Goal: Navigation & Orientation: Find specific page/section

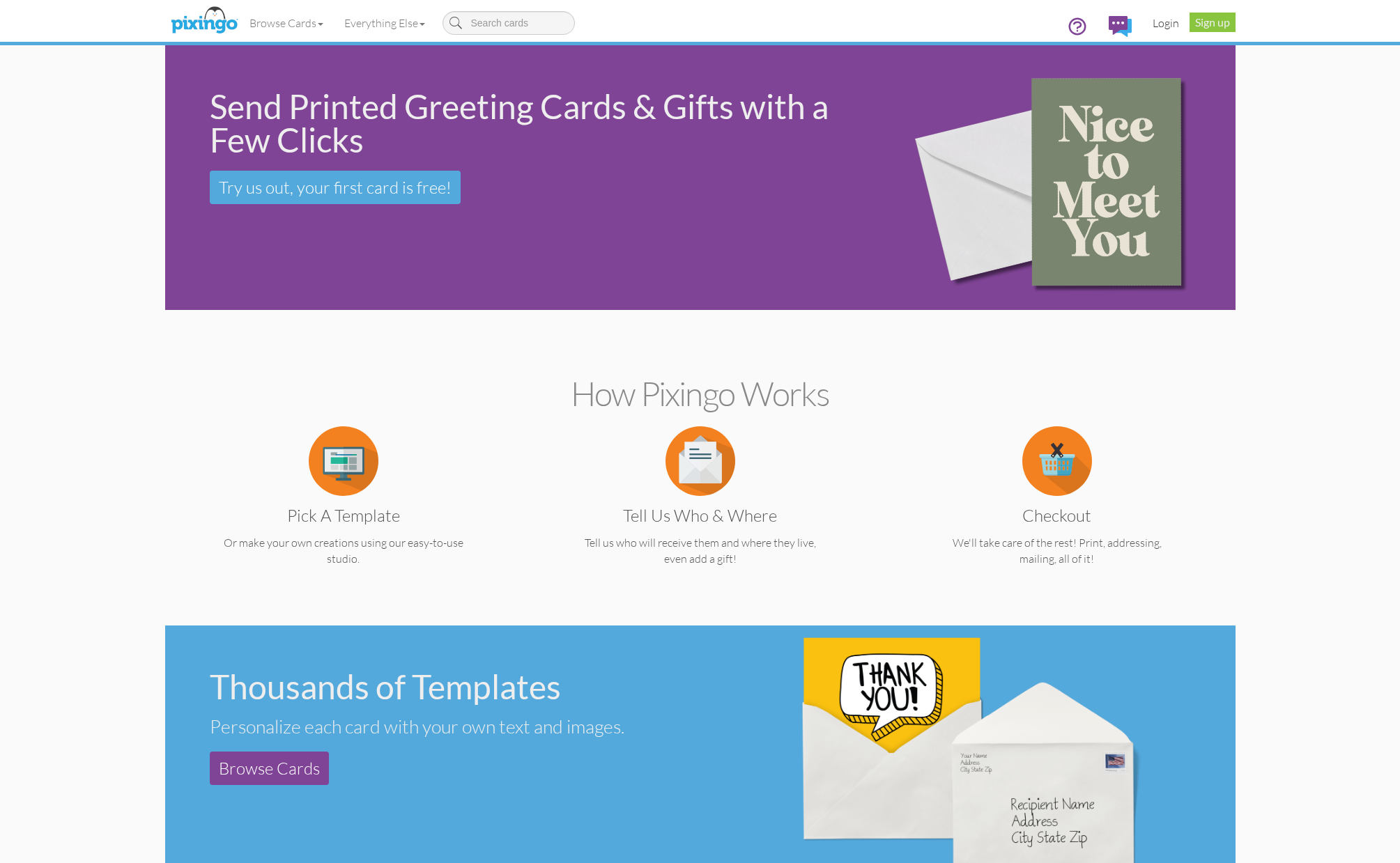
click at [1157, 25] on link "Login" at bounding box center [1165, 23] width 47 height 35
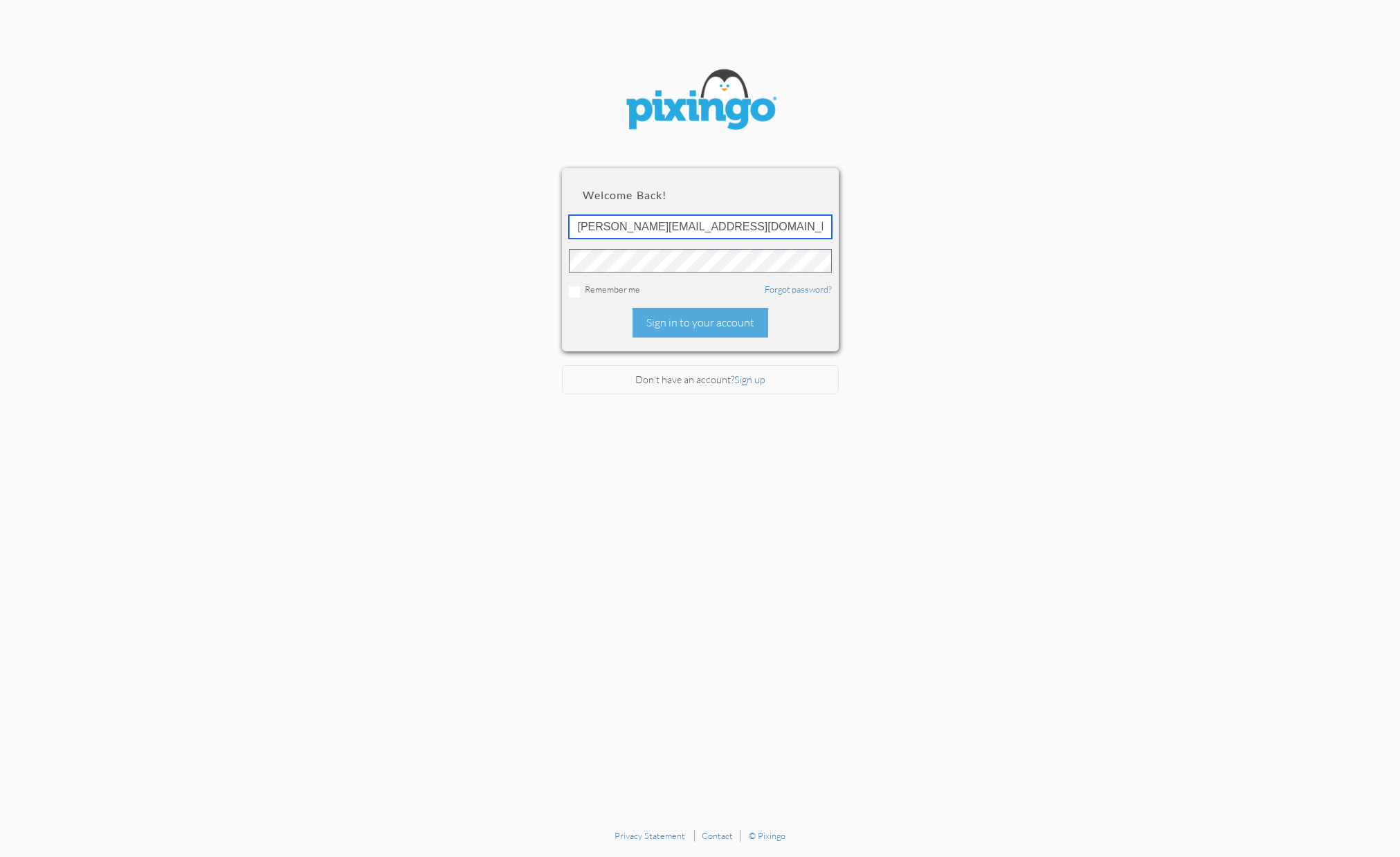
type input "[PERSON_NAME][EMAIL_ADDRESS][DOMAIN_NAME]"
drag, startPoint x: 680, startPoint y: 315, endPoint x: 696, endPoint y: 319, distance: 16.5
click at [681, 316] on div "Sign in to your account" at bounding box center [700, 323] width 135 height 30
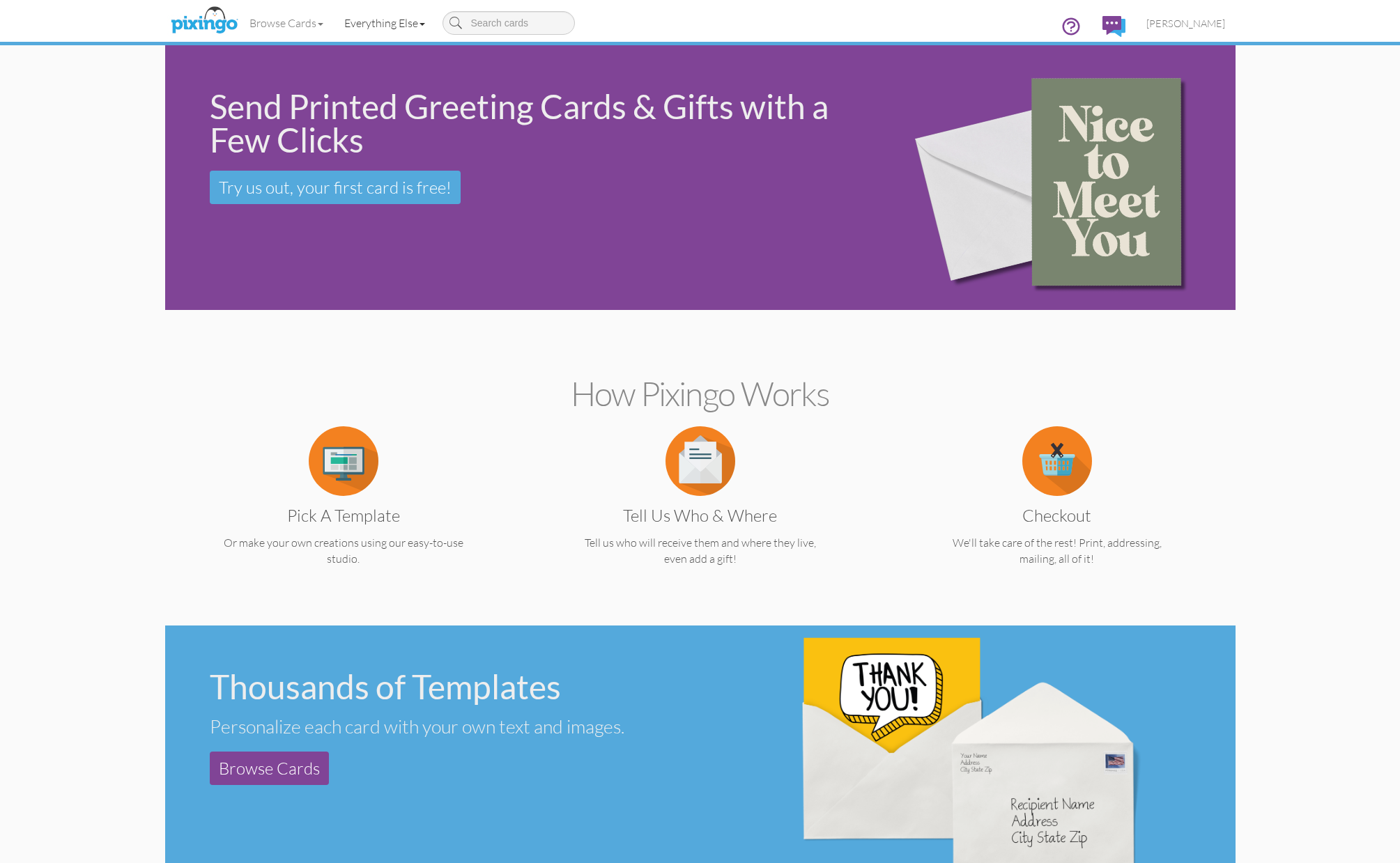
click at [364, 19] on link "Everything Else" at bounding box center [385, 23] width 101 height 35
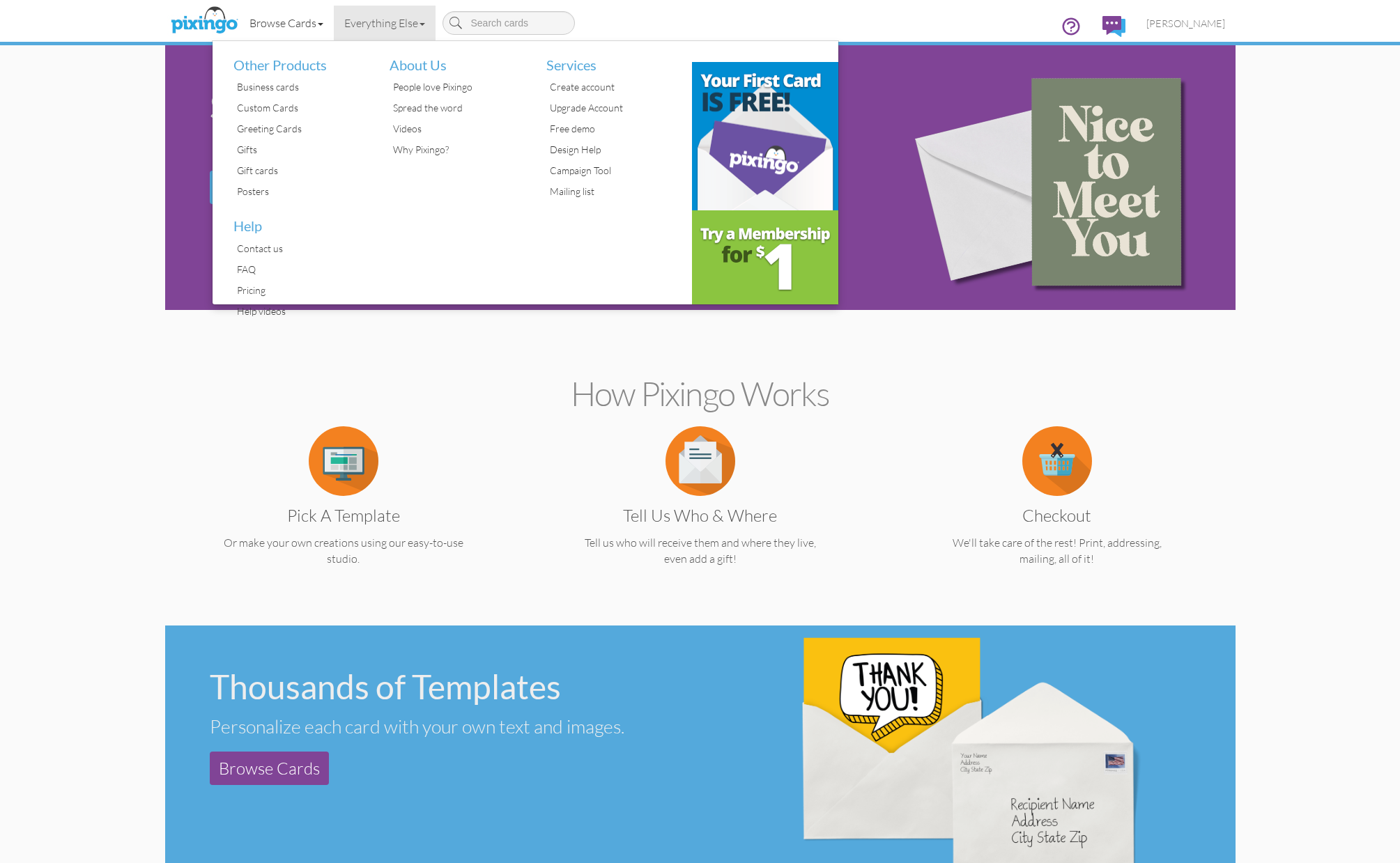
click at [295, 22] on link "Browse Cards" at bounding box center [287, 23] width 95 height 35
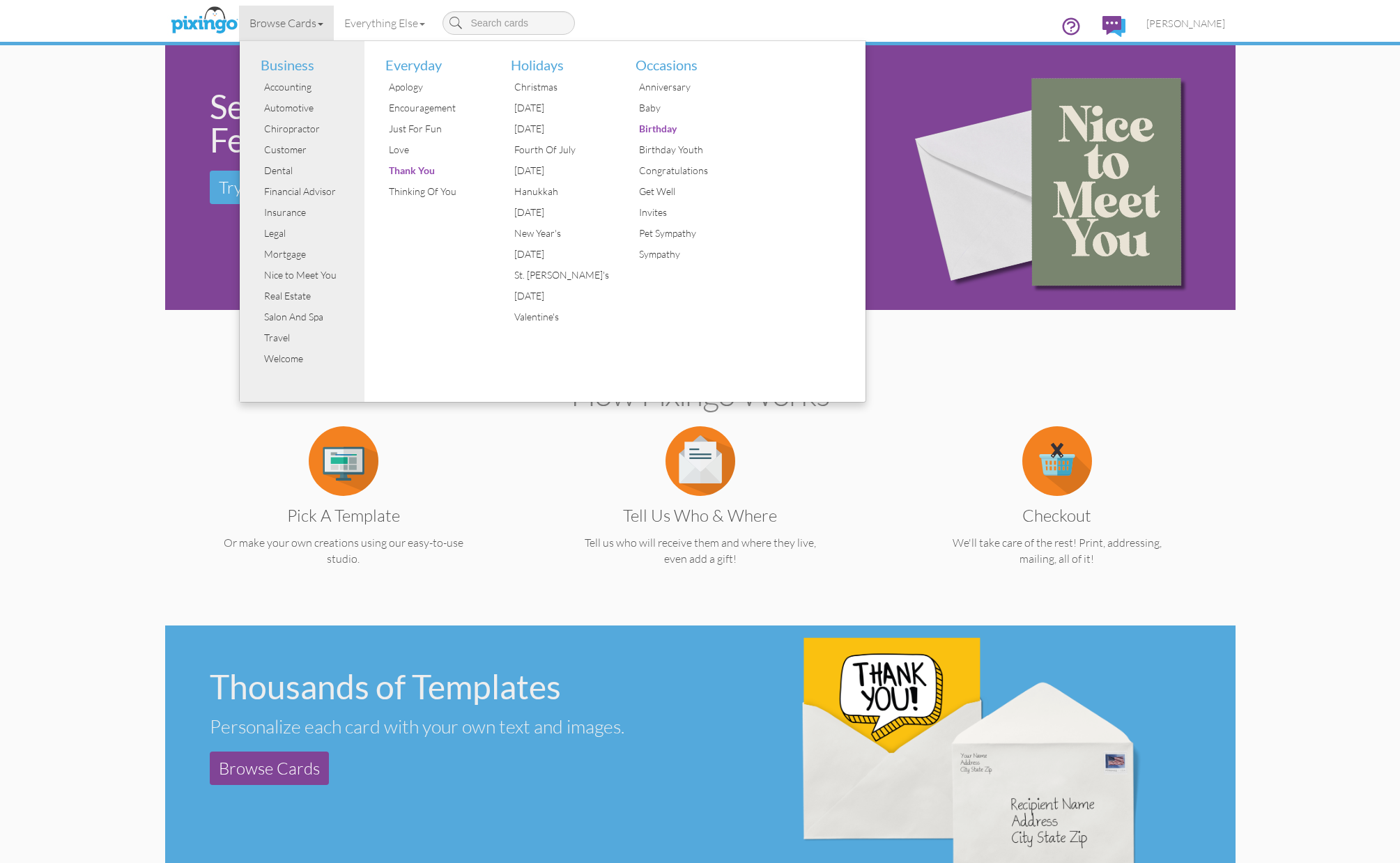
click at [180, 416] on section "How Pixingo works Pick a Template Or make your own creations using our easy-to-…" at bounding box center [700, 468] width 1049 height 302
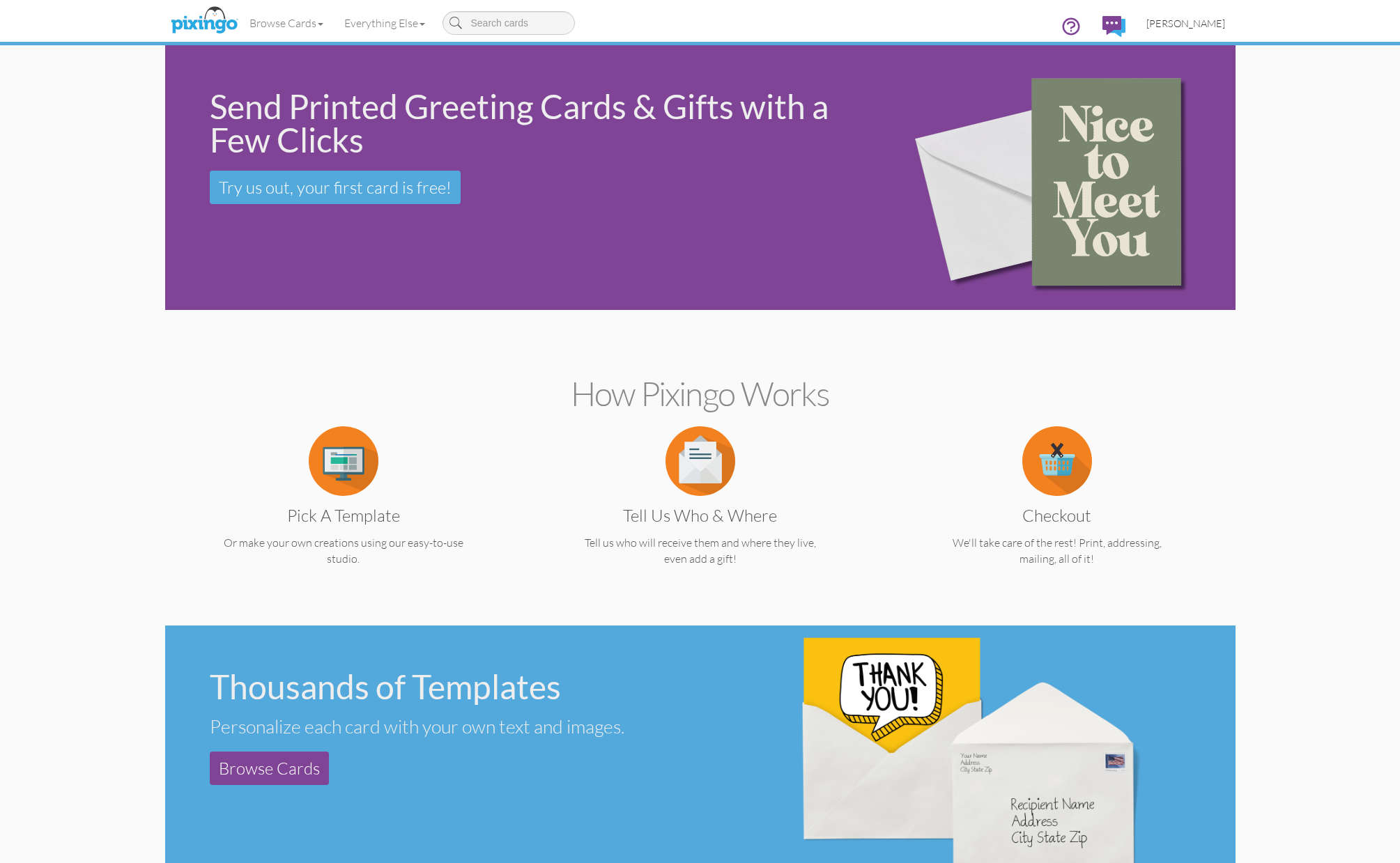
click at [1216, 34] on link "[PERSON_NAME]" at bounding box center [1186, 23] width 100 height 36
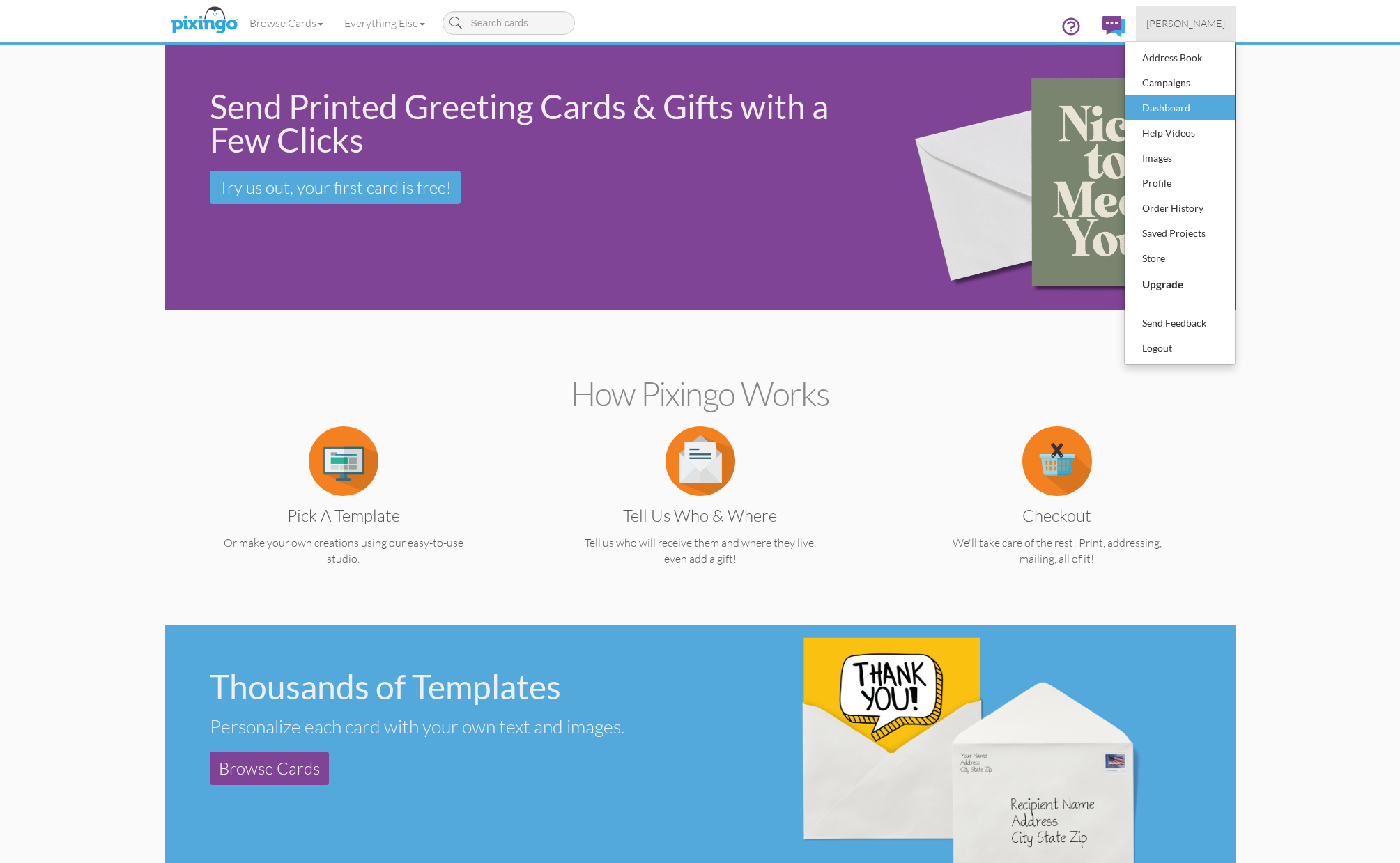
click at [1179, 105] on div "Dashboard" at bounding box center [1179, 107] width 82 height 21
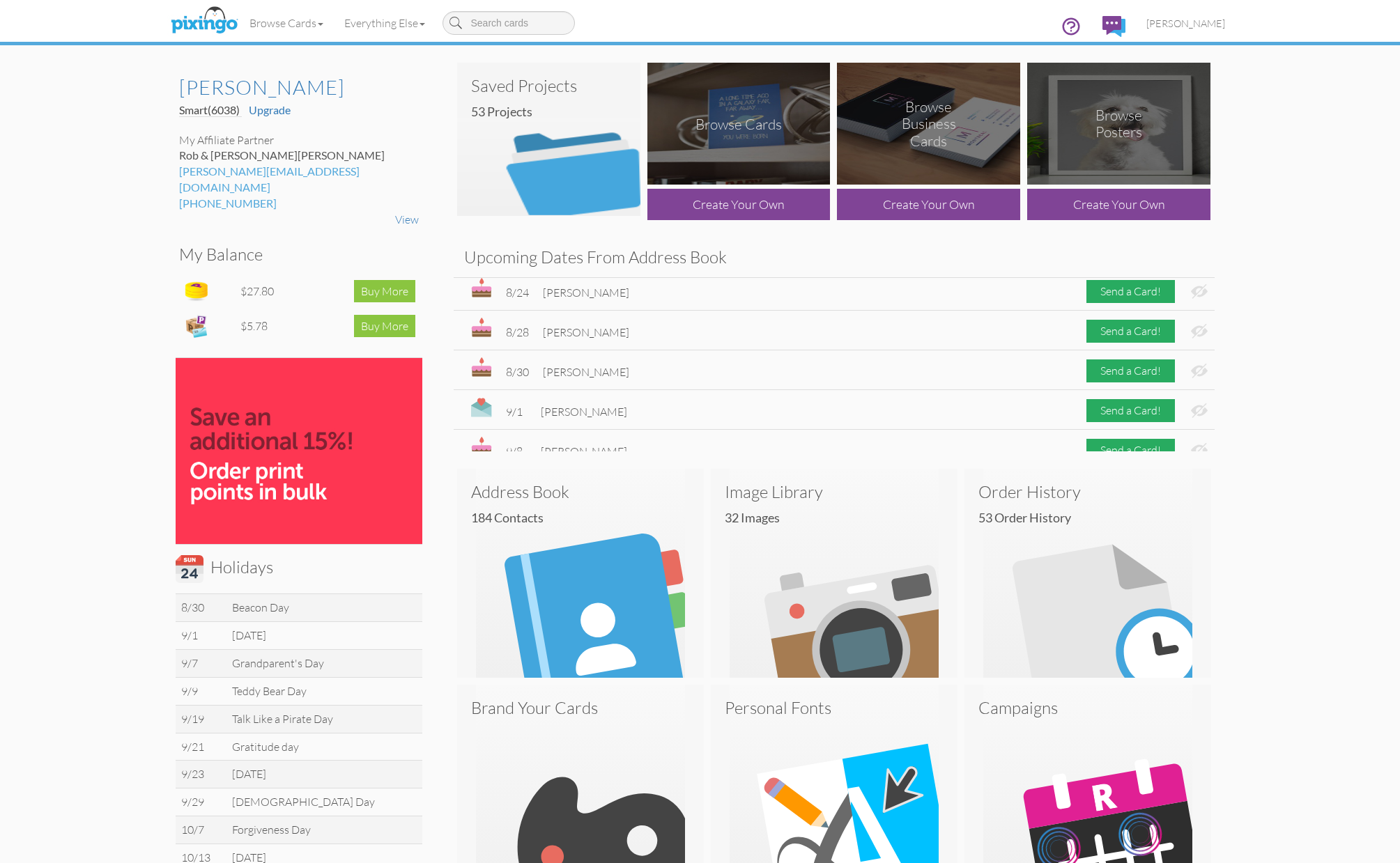
scroll to position [109, 0]
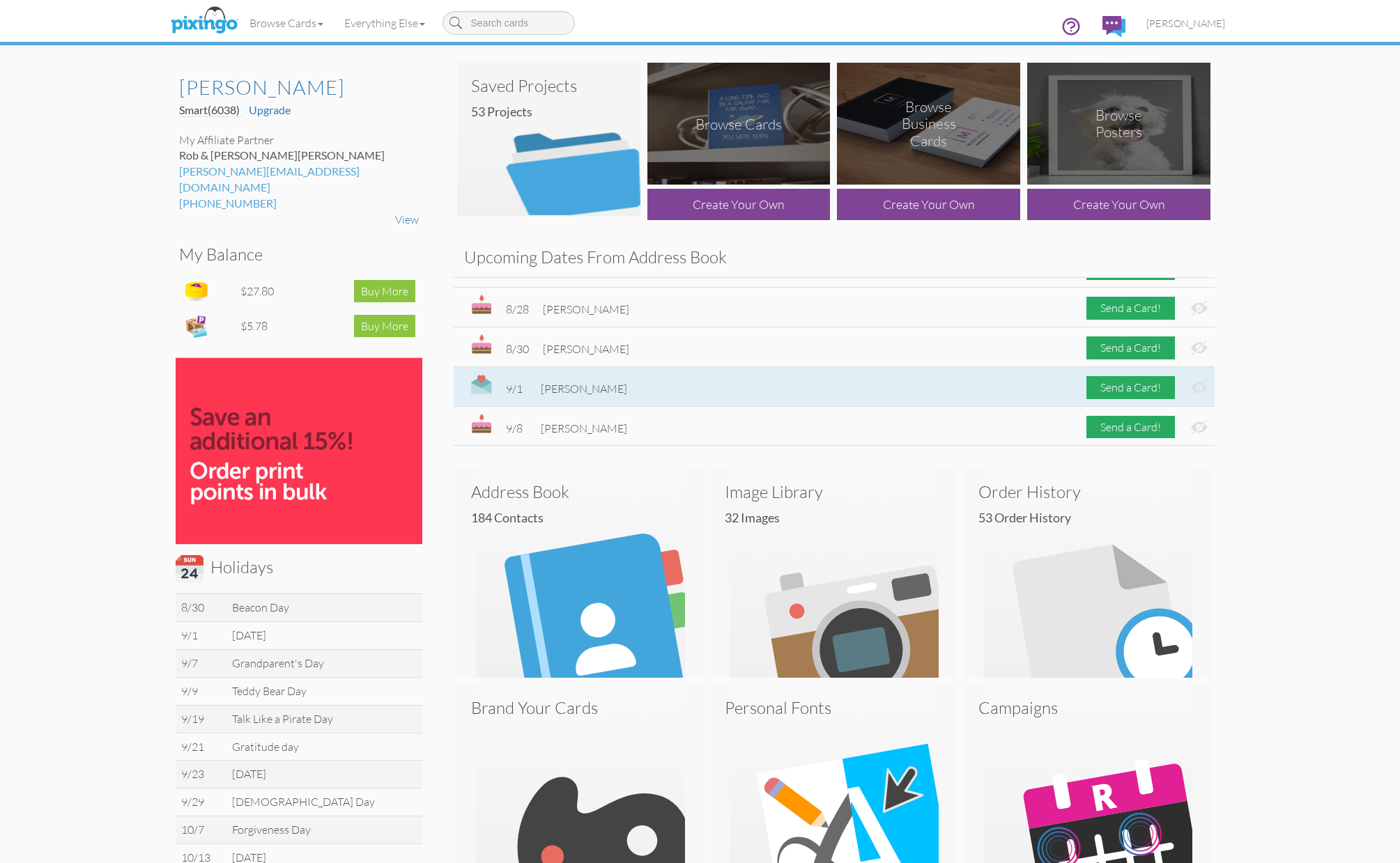
click at [582, 390] on span "[PERSON_NAME]" at bounding box center [584, 389] width 86 height 14
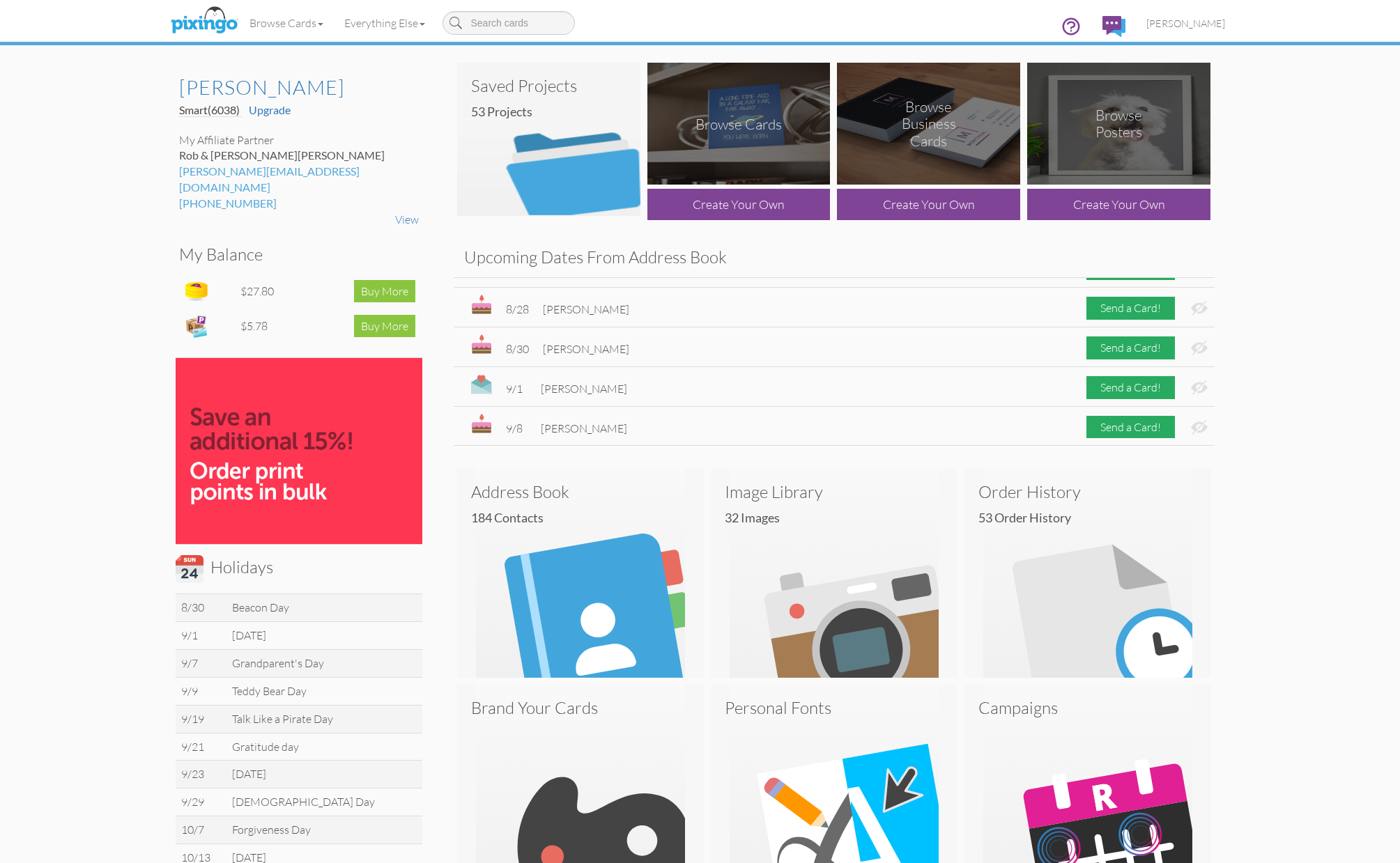
click at [514, 132] on img at bounding box center [548, 139] width 184 height 153
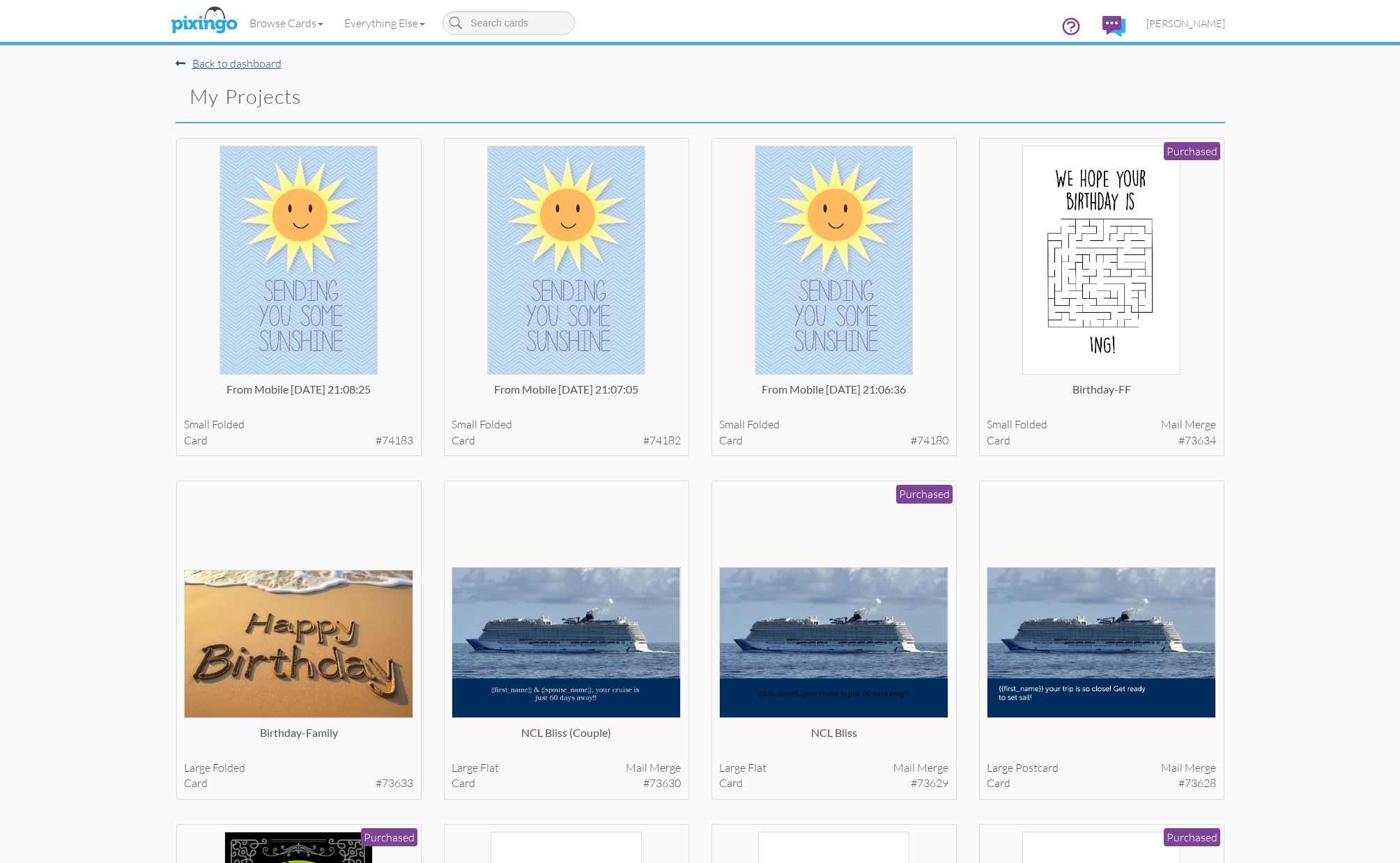
click at [252, 65] on link "Back to dashboard" at bounding box center [228, 63] width 106 height 14
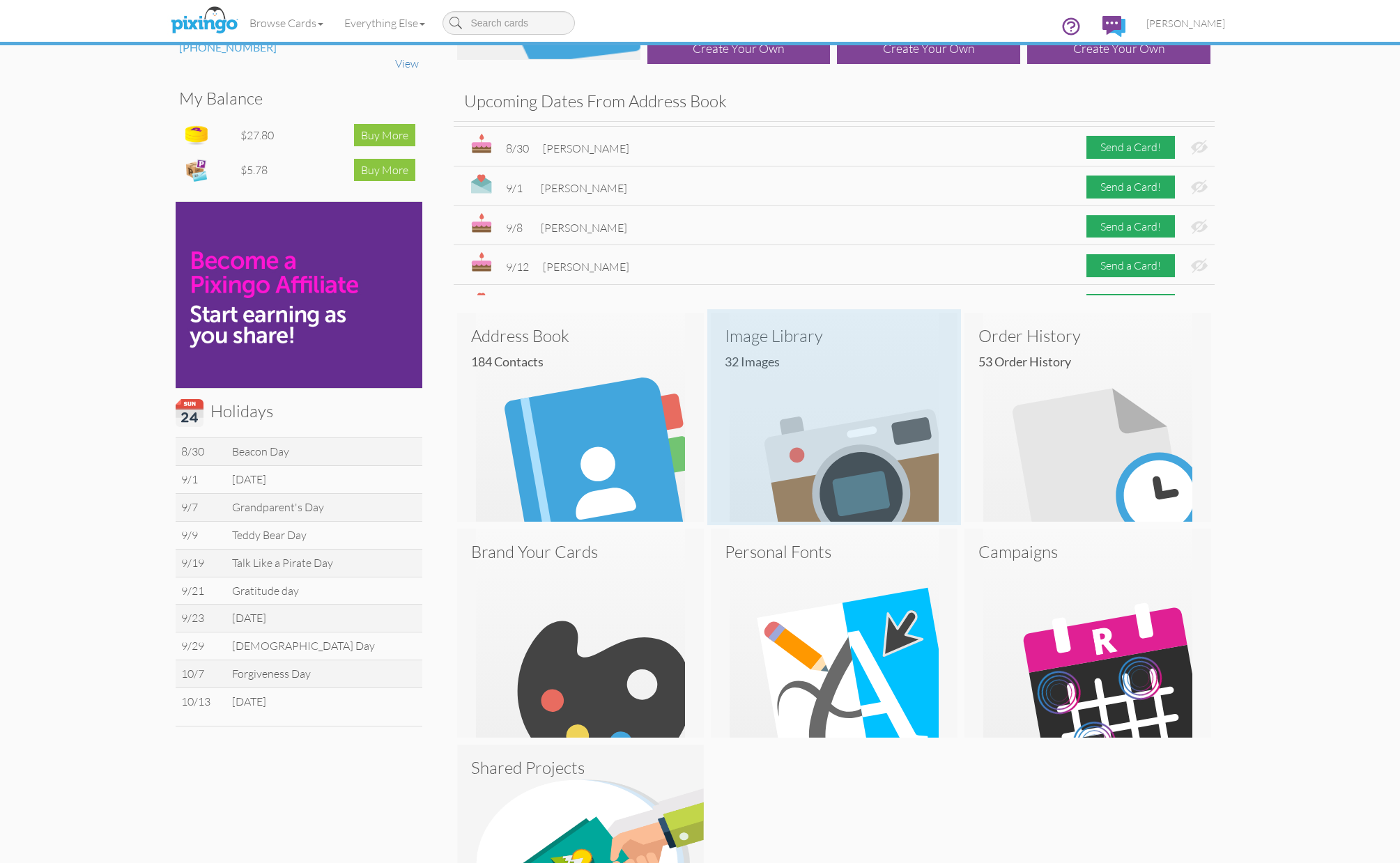
scroll to position [233, 0]
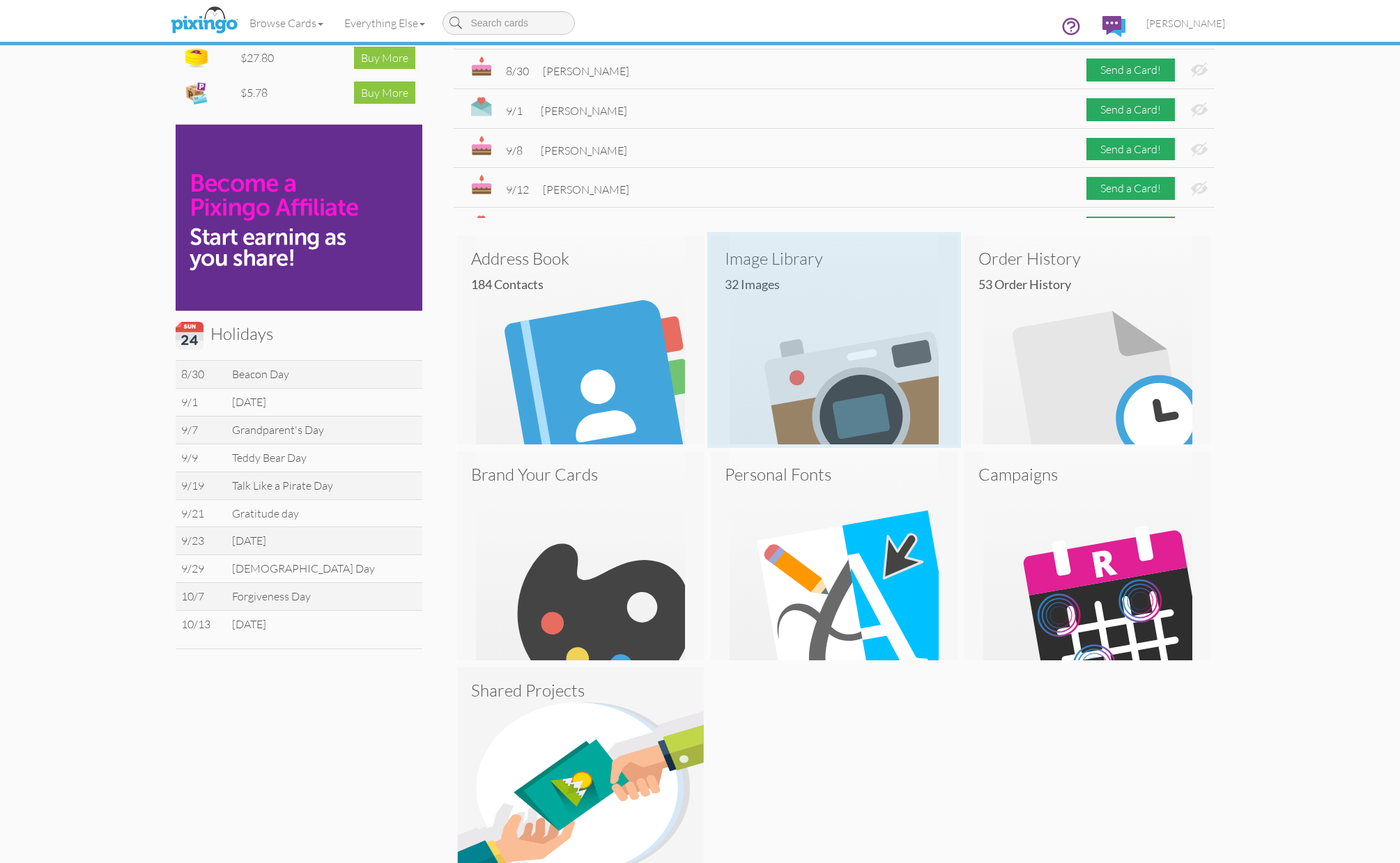
click at [828, 348] on img at bounding box center [833, 340] width 247 height 209
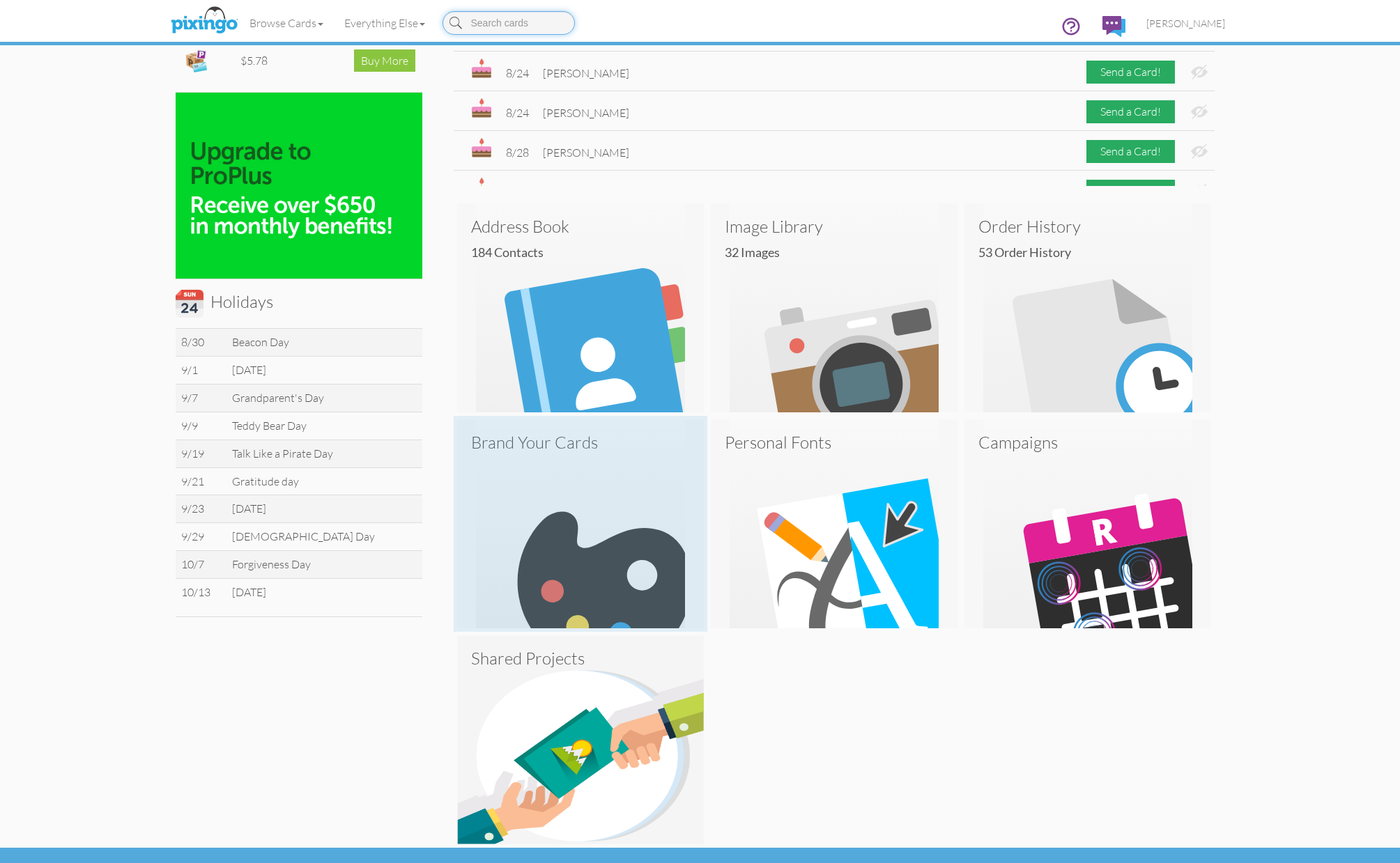
scroll to position [295, 0]
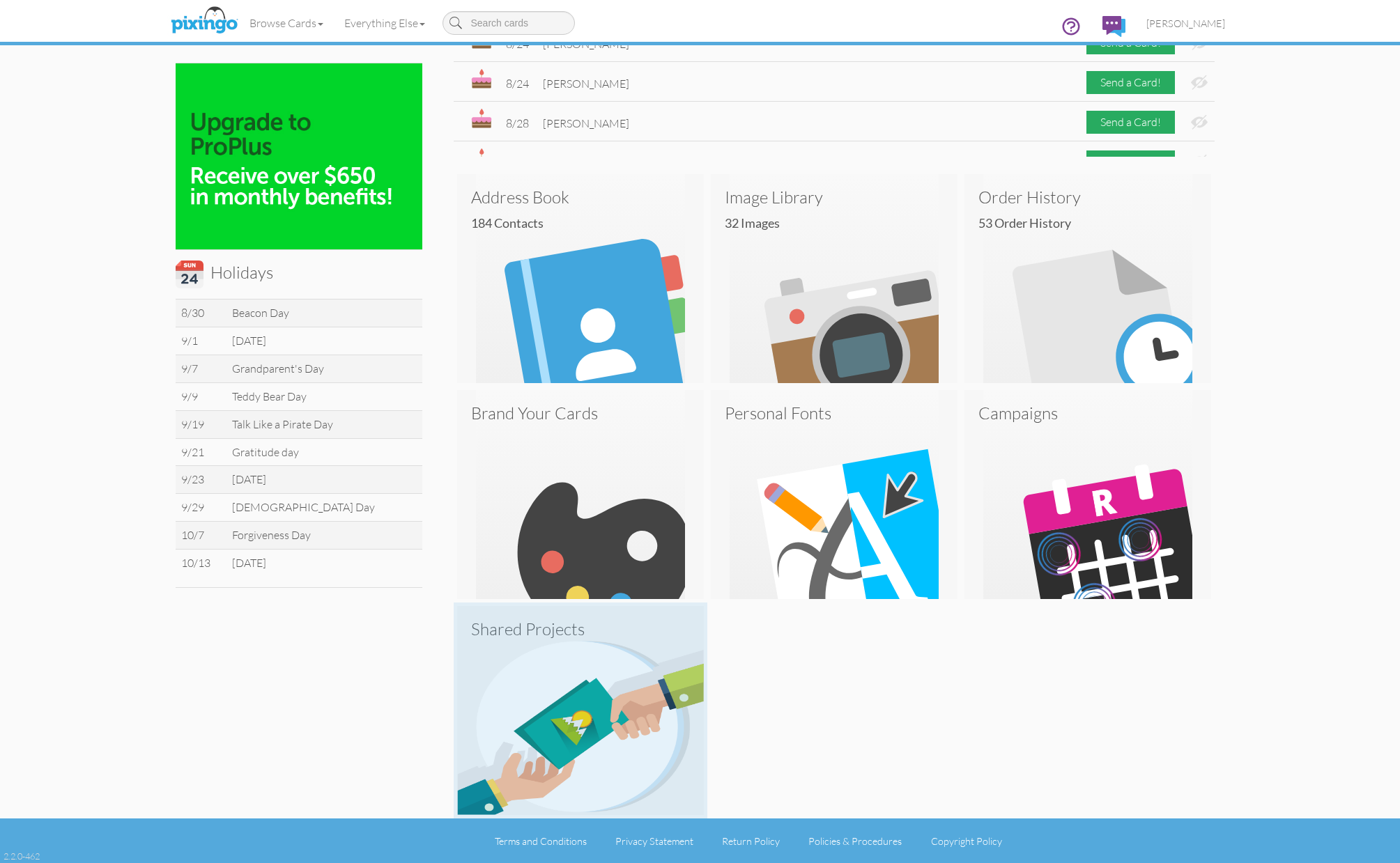
click at [612, 654] on img at bounding box center [580, 711] width 247 height 209
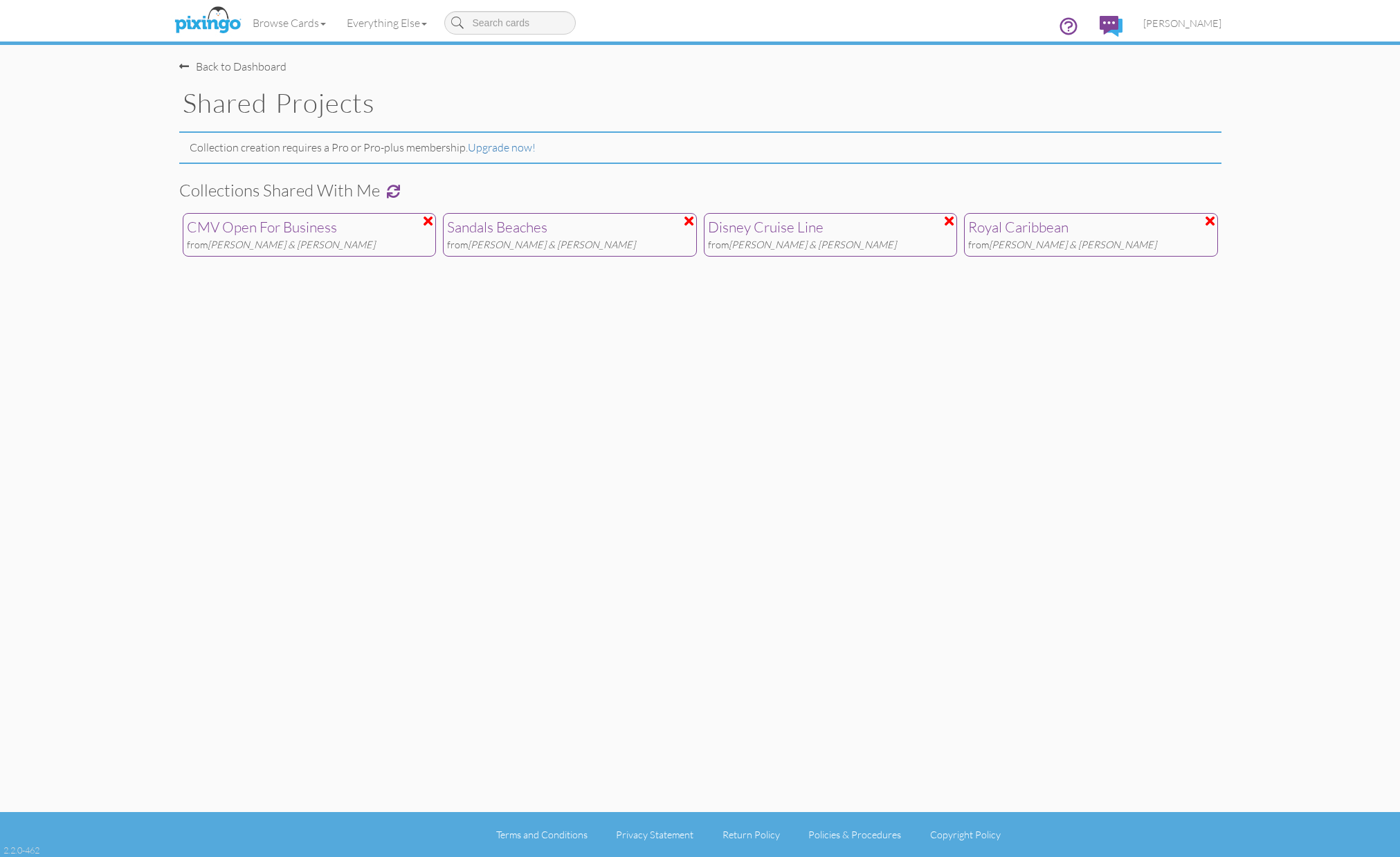
click at [1053, 233] on div "Royal Caribbean" at bounding box center [1091, 227] width 246 height 21
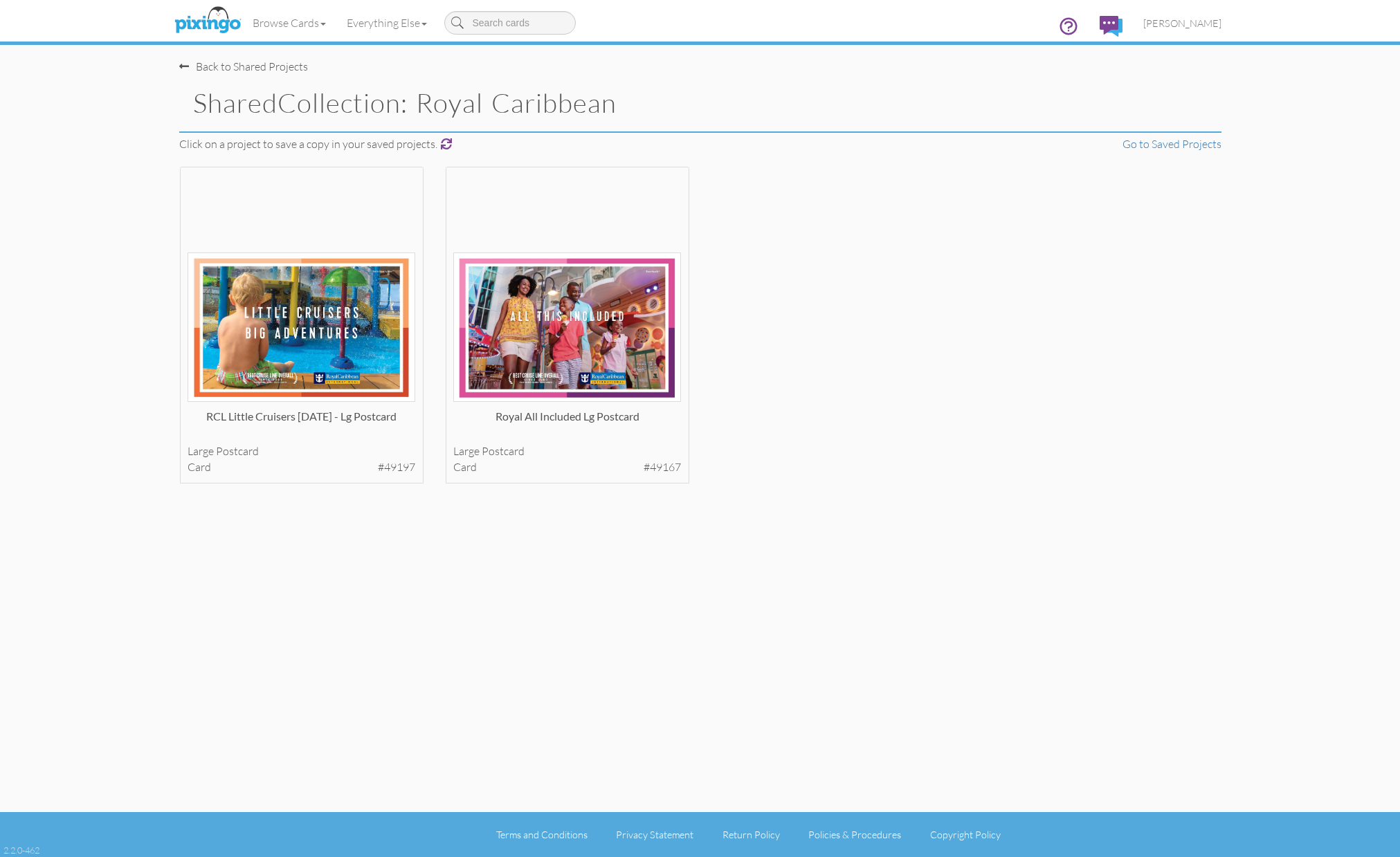
click at [191, 68] on div "Back to Shared Projects" at bounding box center [243, 66] width 129 height 16
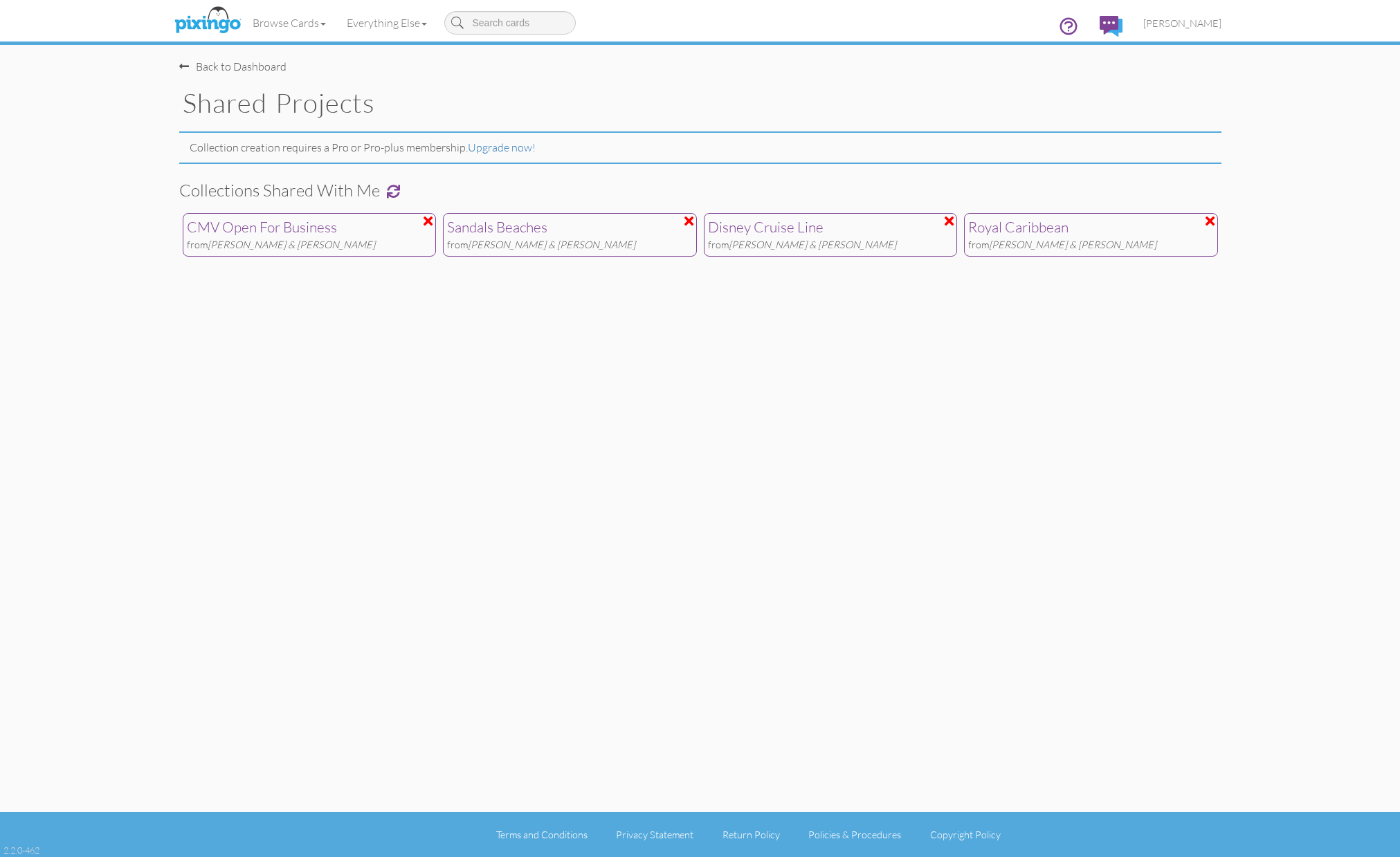
click at [817, 234] on div "Disney Cruise Line" at bounding box center [831, 227] width 246 height 21
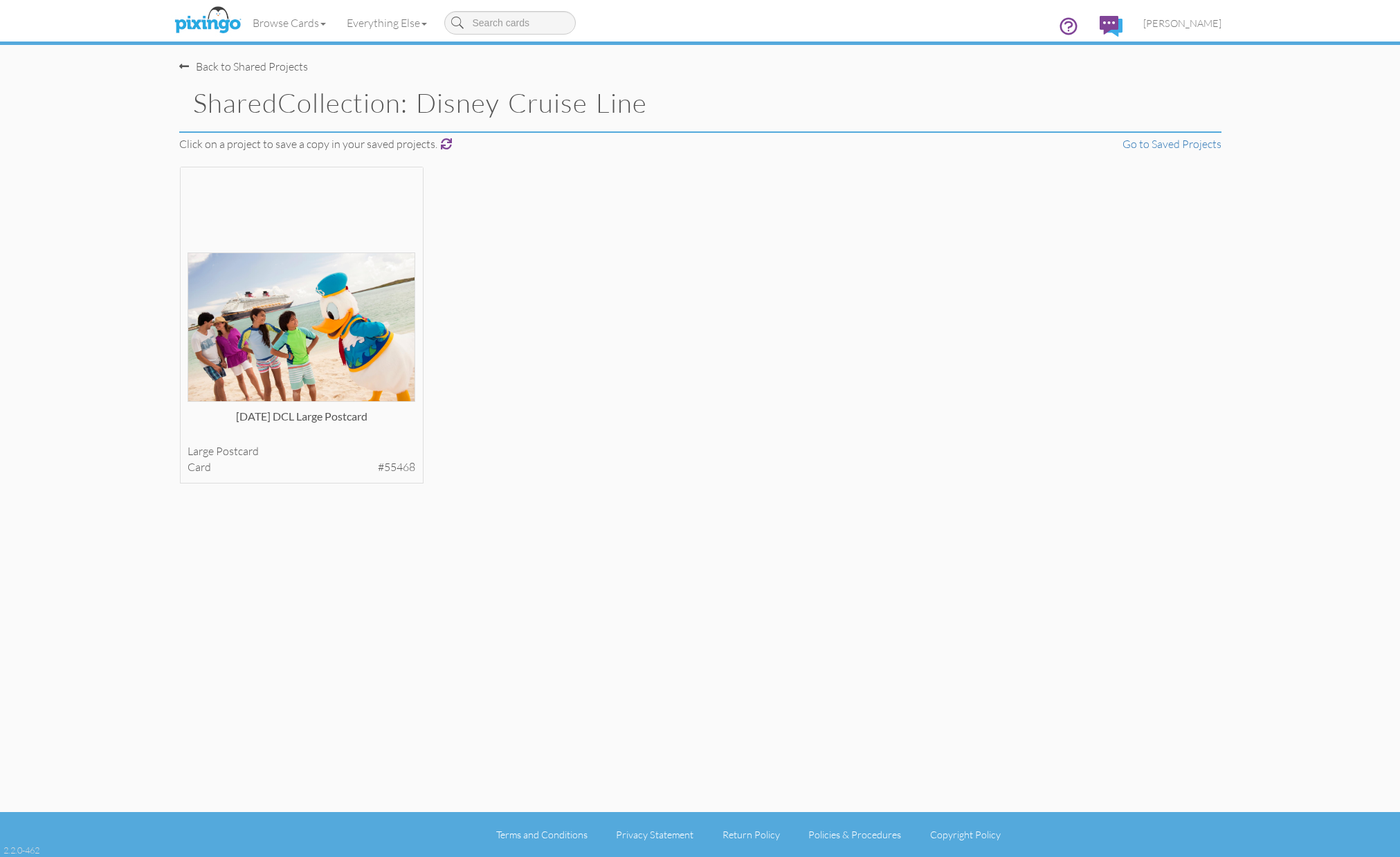
click at [190, 72] on div "Back to Shared Projects" at bounding box center [243, 66] width 129 height 16
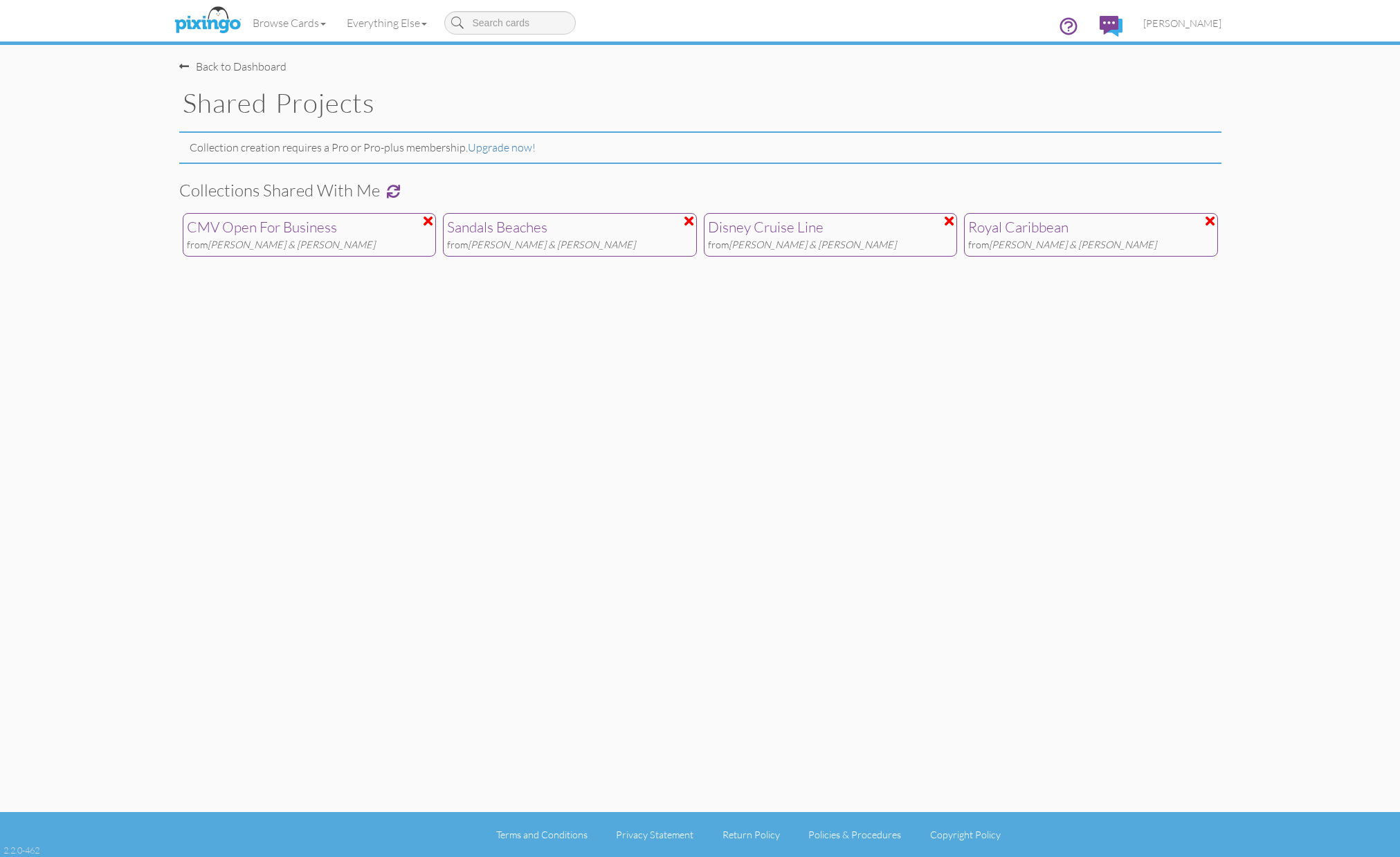
click at [1053, 226] on div "Royal Caribbean" at bounding box center [1091, 227] width 246 height 21
